Goal: Information Seeking & Learning: Learn about a topic

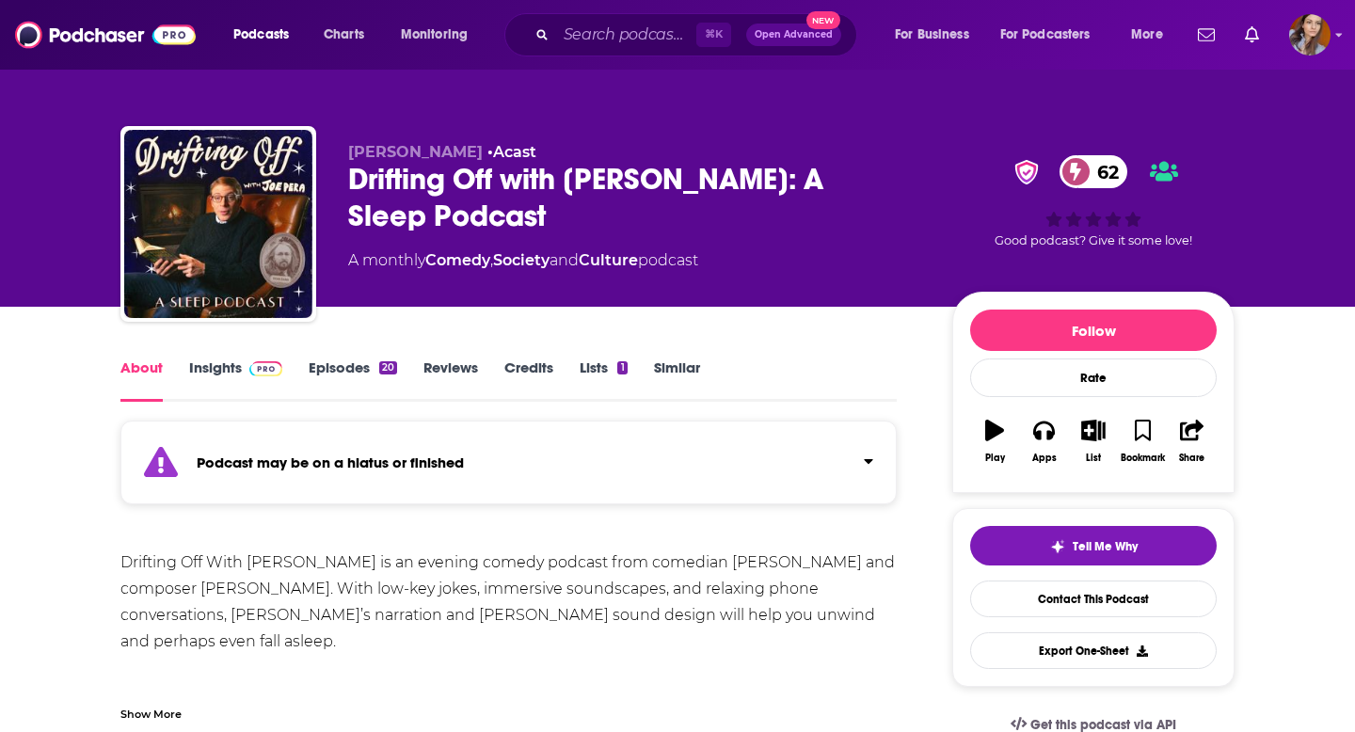
click at [229, 370] on link "Insights" at bounding box center [235, 380] width 93 height 43
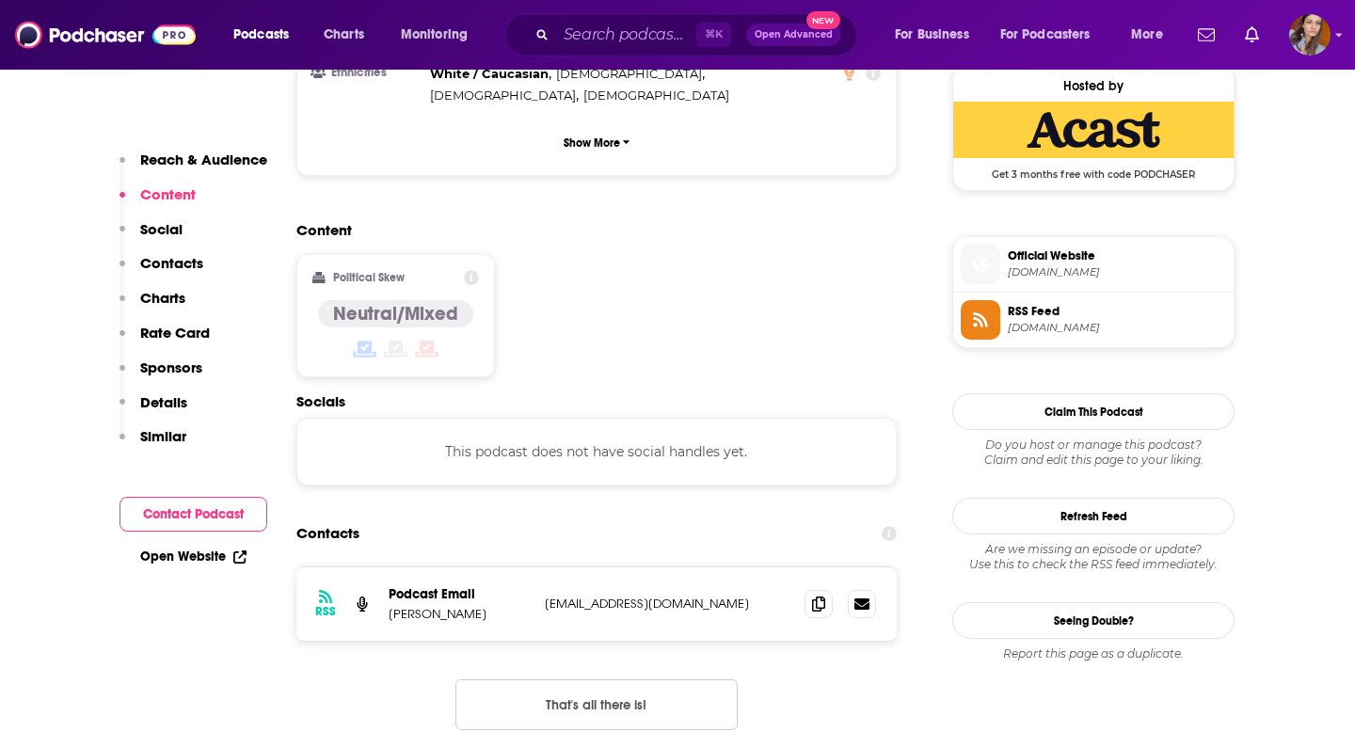
scroll to position [1544, 0]
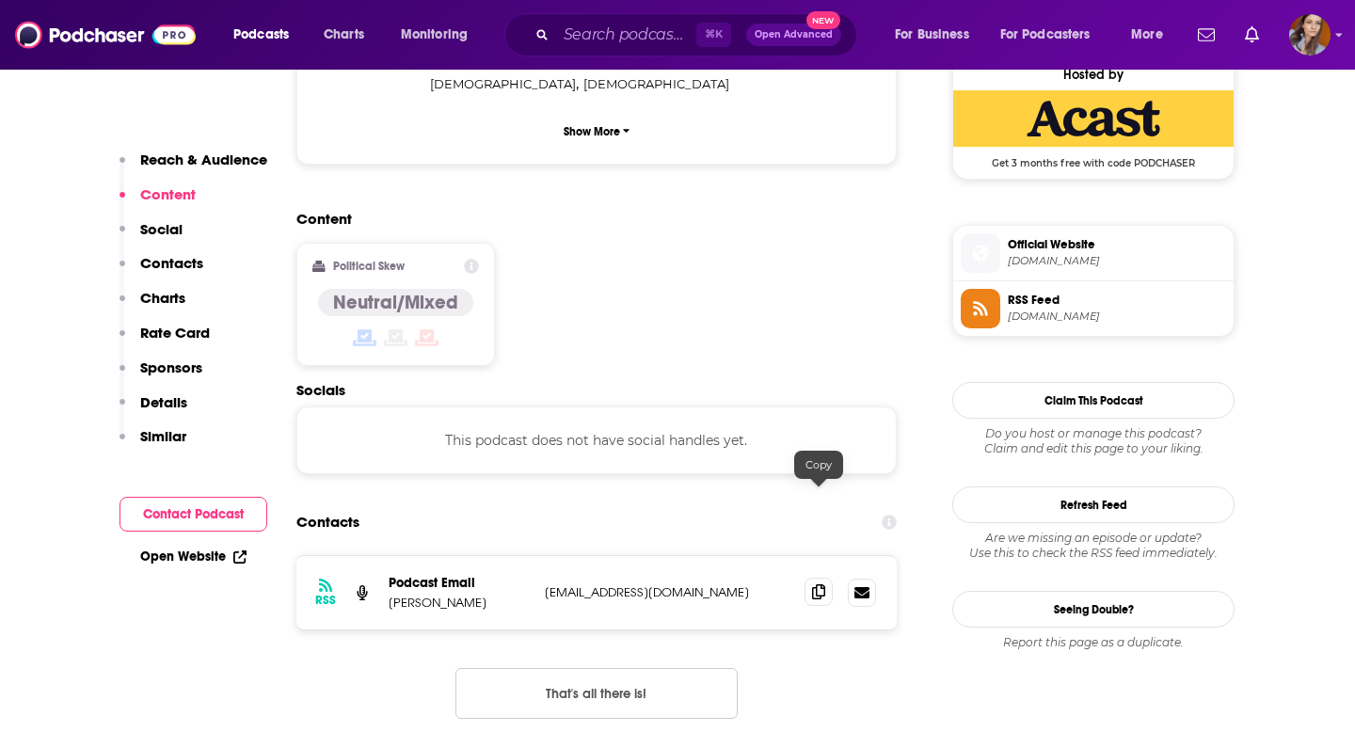
click at [822, 584] on icon at bounding box center [818, 591] width 13 height 15
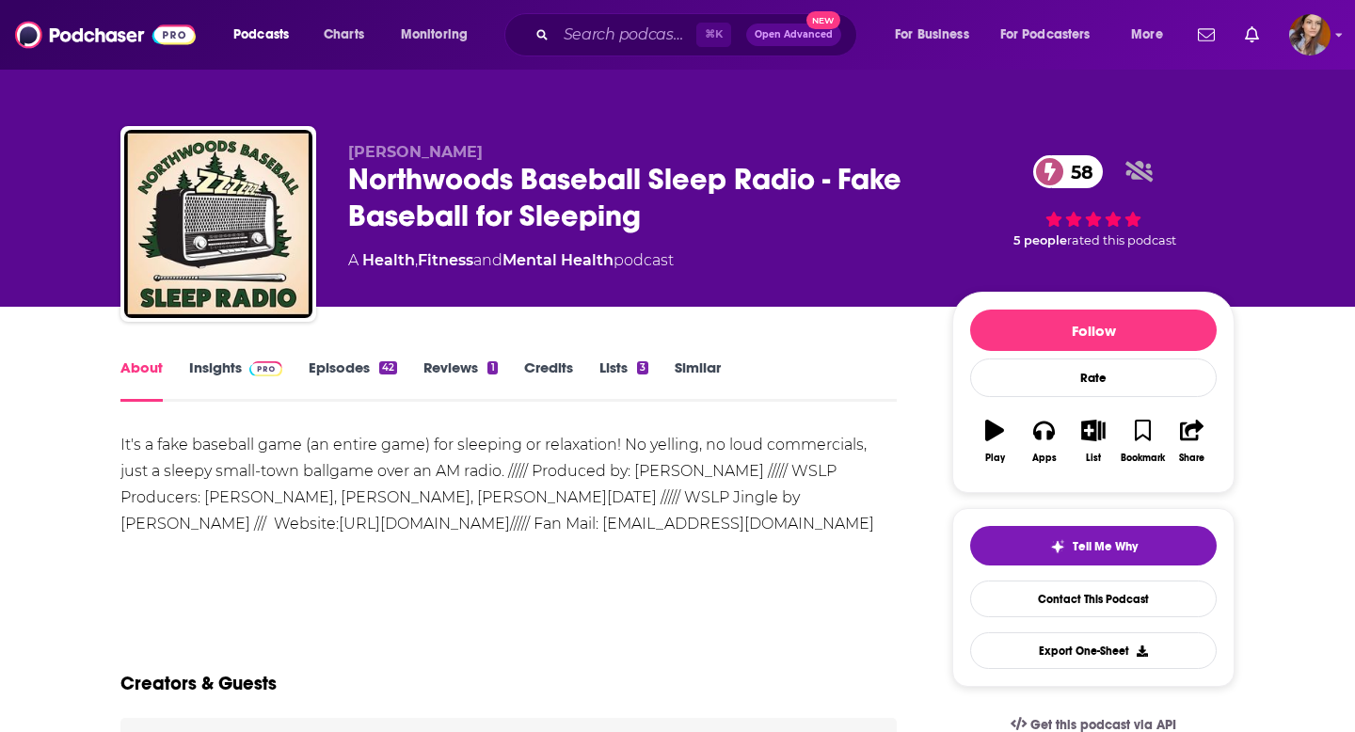
click at [264, 375] on img at bounding box center [265, 368] width 33 height 15
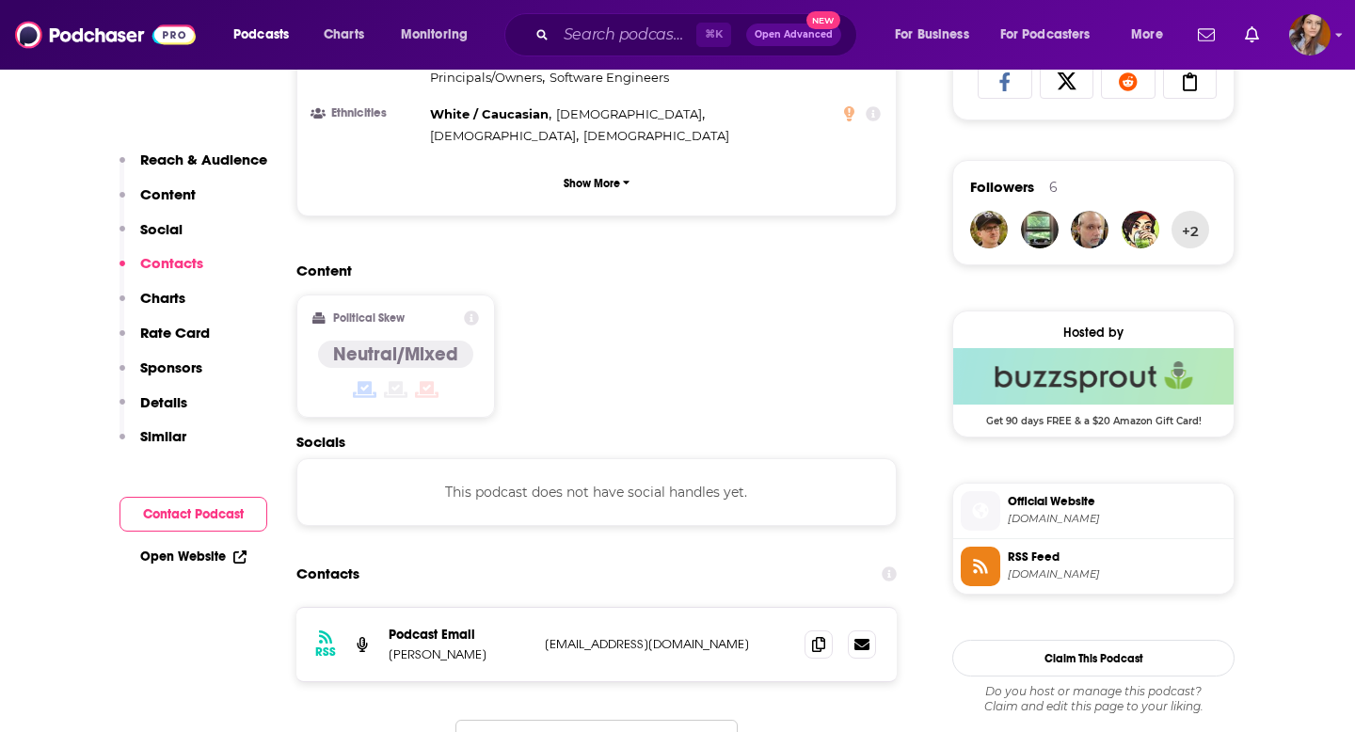
scroll to position [1419, 0]
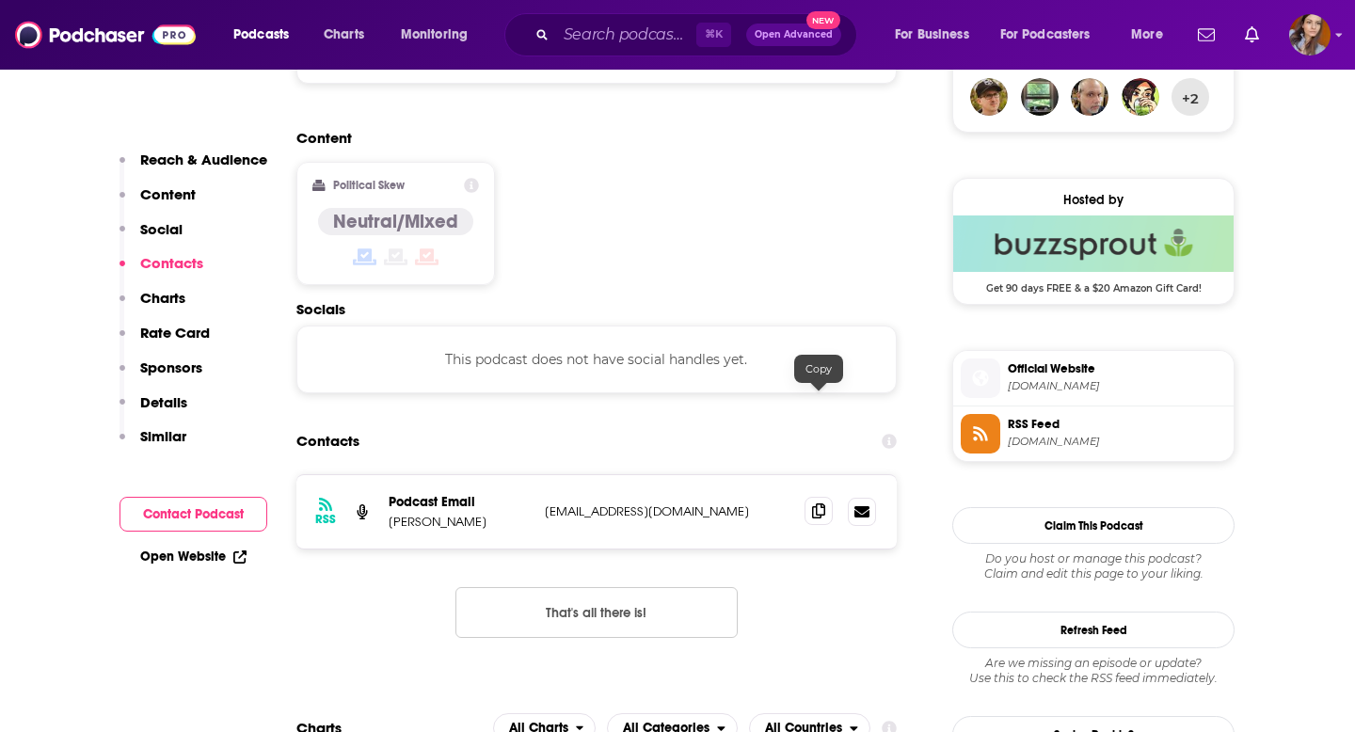
click at [822, 503] on icon at bounding box center [818, 510] width 13 height 15
